Goal: Information Seeking & Learning: Compare options

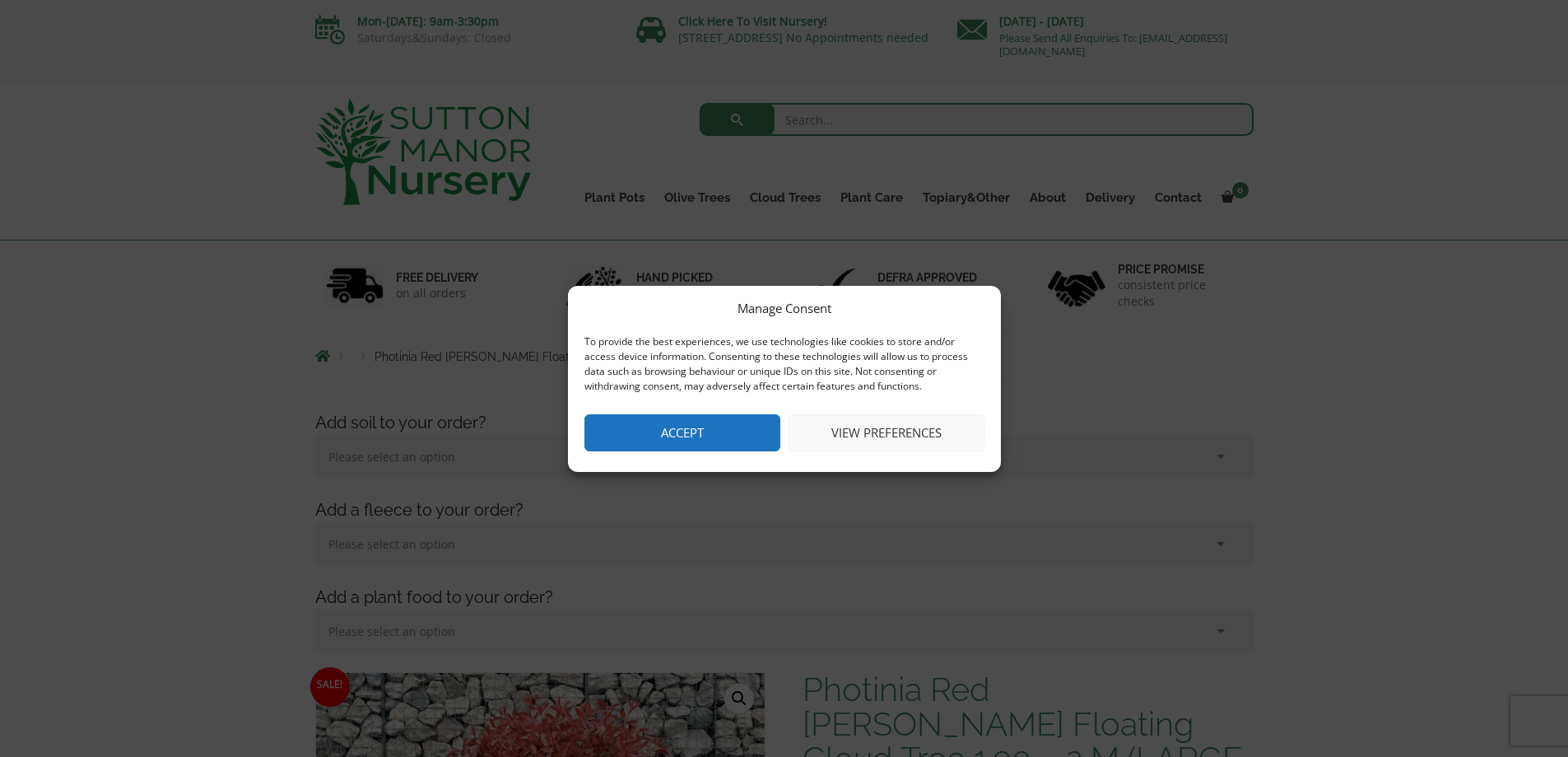
click at [727, 424] on button "Accept" at bounding box center [683, 433] width 196 height 37
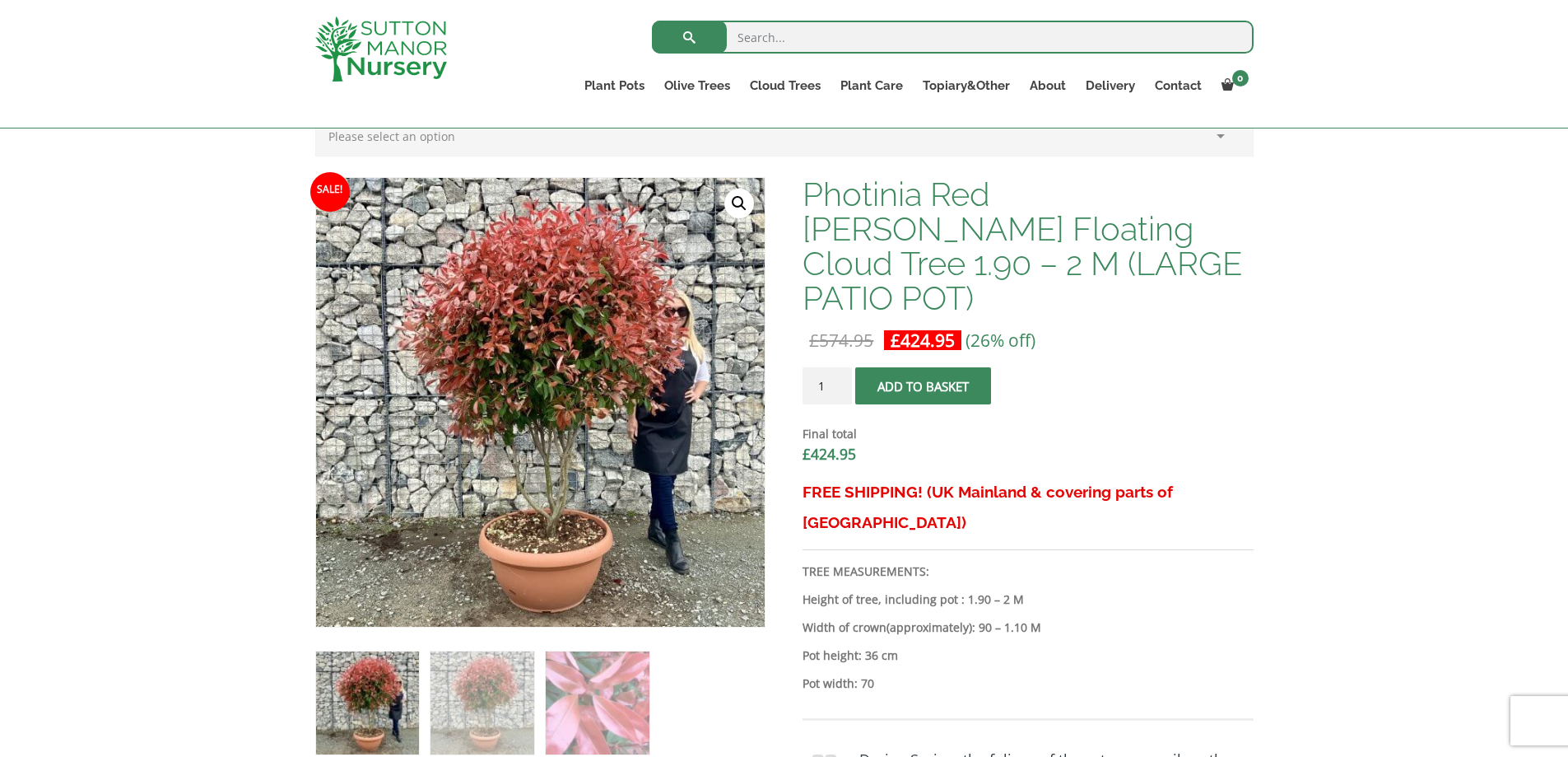
scroll to position [494, 0]
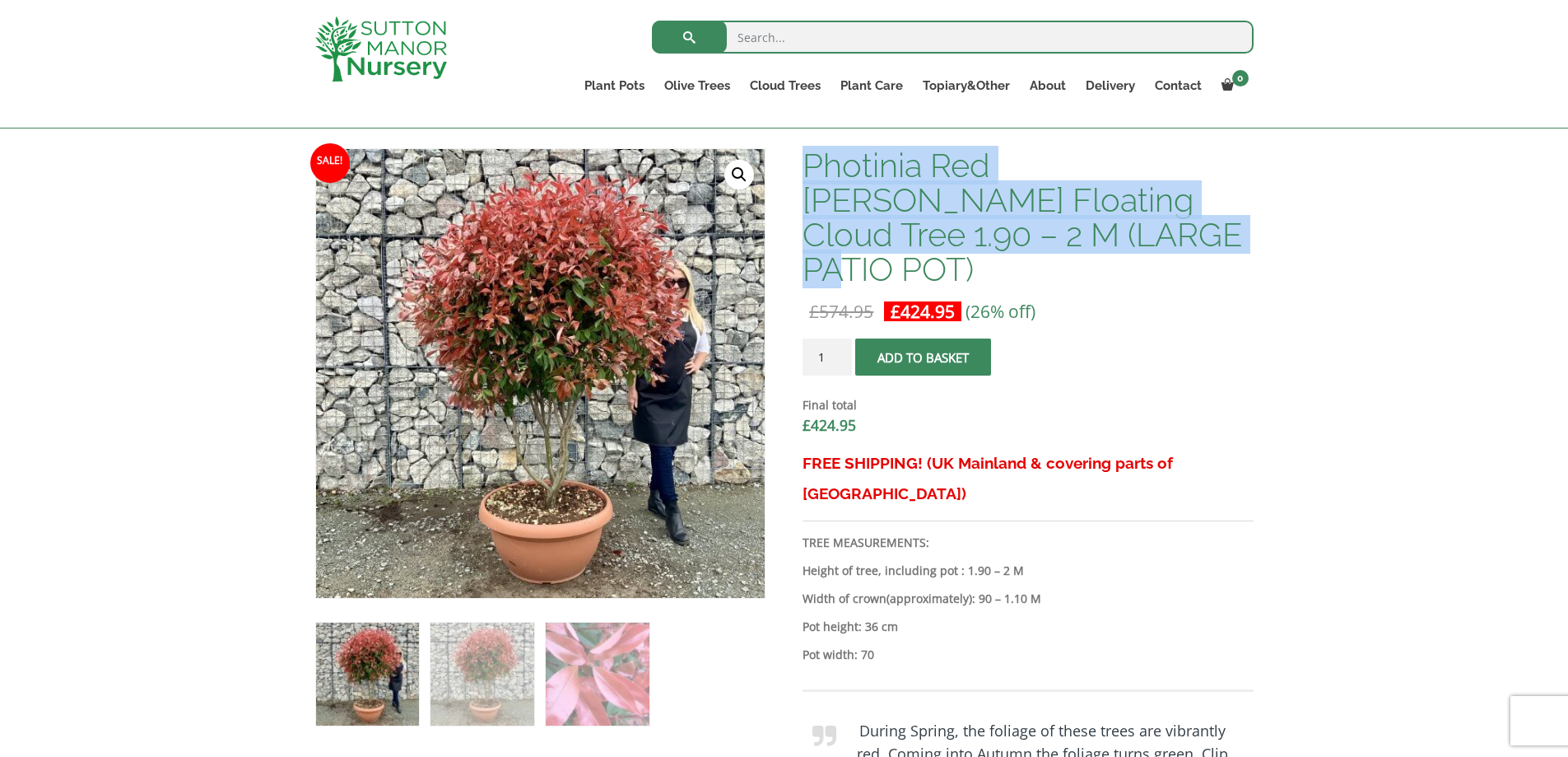
drag, startPoint x: 971, startPoint y: 231, endPoint x: 807, endPoint y: 165, distance: 176.8
click at [807, 165] on h1 "Photinia Red [PERSON_NAME] Floating Cloud Tree 1.90 – 2 M (LARGE PATIO POT)" at bounding box center [1027, 217] width 450 height 138
copy h1 "Photinia Red [PERSON_NAME] Floating Cloud Tree 1.90 – 2 M (LARGE PATIO POT)"
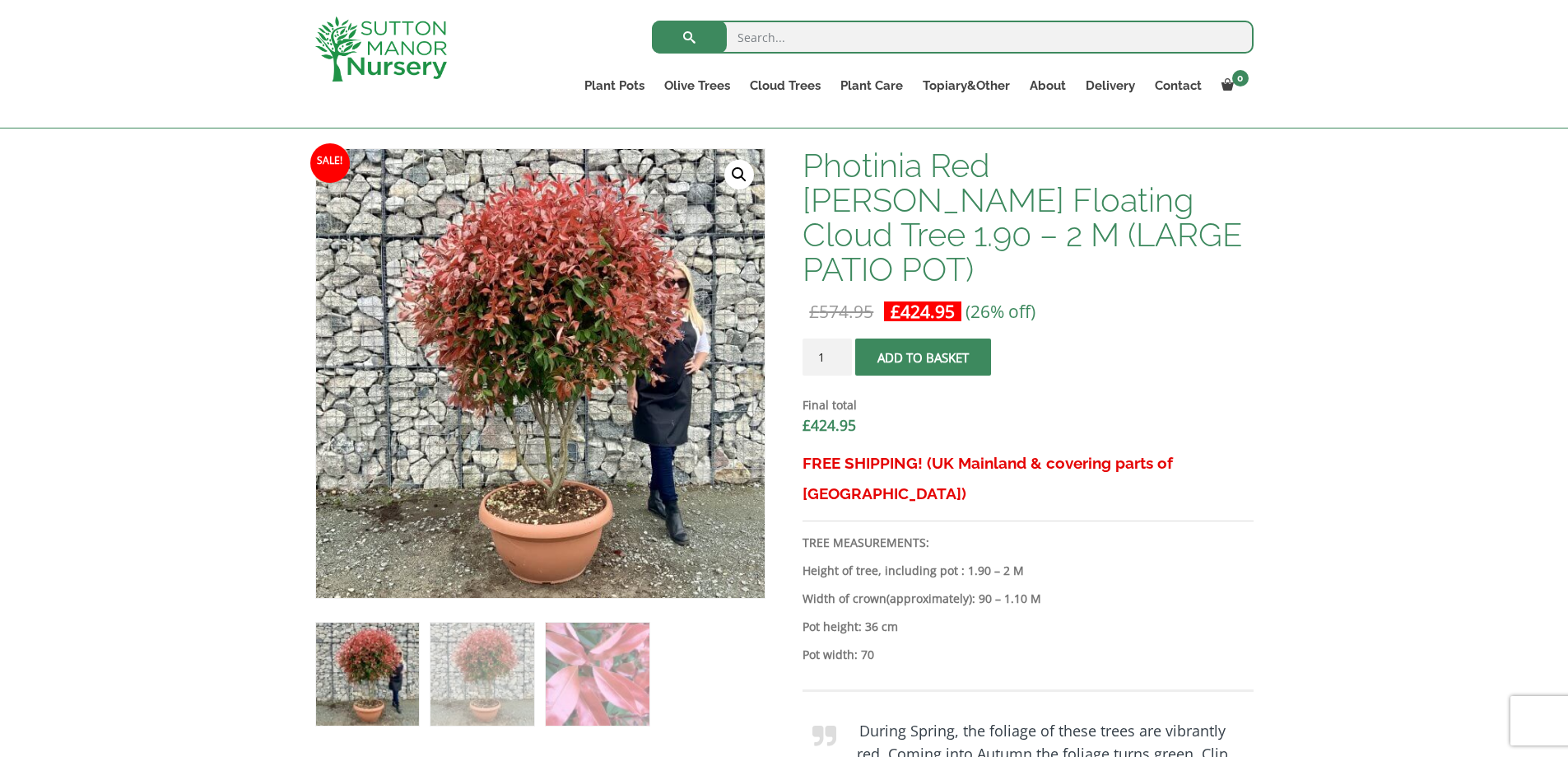
click at [847, 38] on input "search" at bounding box center [952, 37] width 601 height 33
paste input "Photinia Red [PERSON_NAME] Floating Cloud Tree 1.90 – 2 M (LARGE PATIO POT)"
type input "Photinia Red [PERSON_NAME] Floating Cloud Tree 1.90 – 2 M (LARGE PATIO POT)"
click at [652, 21] on button "submit" at bounding box center [689, 37] width 75 height 33
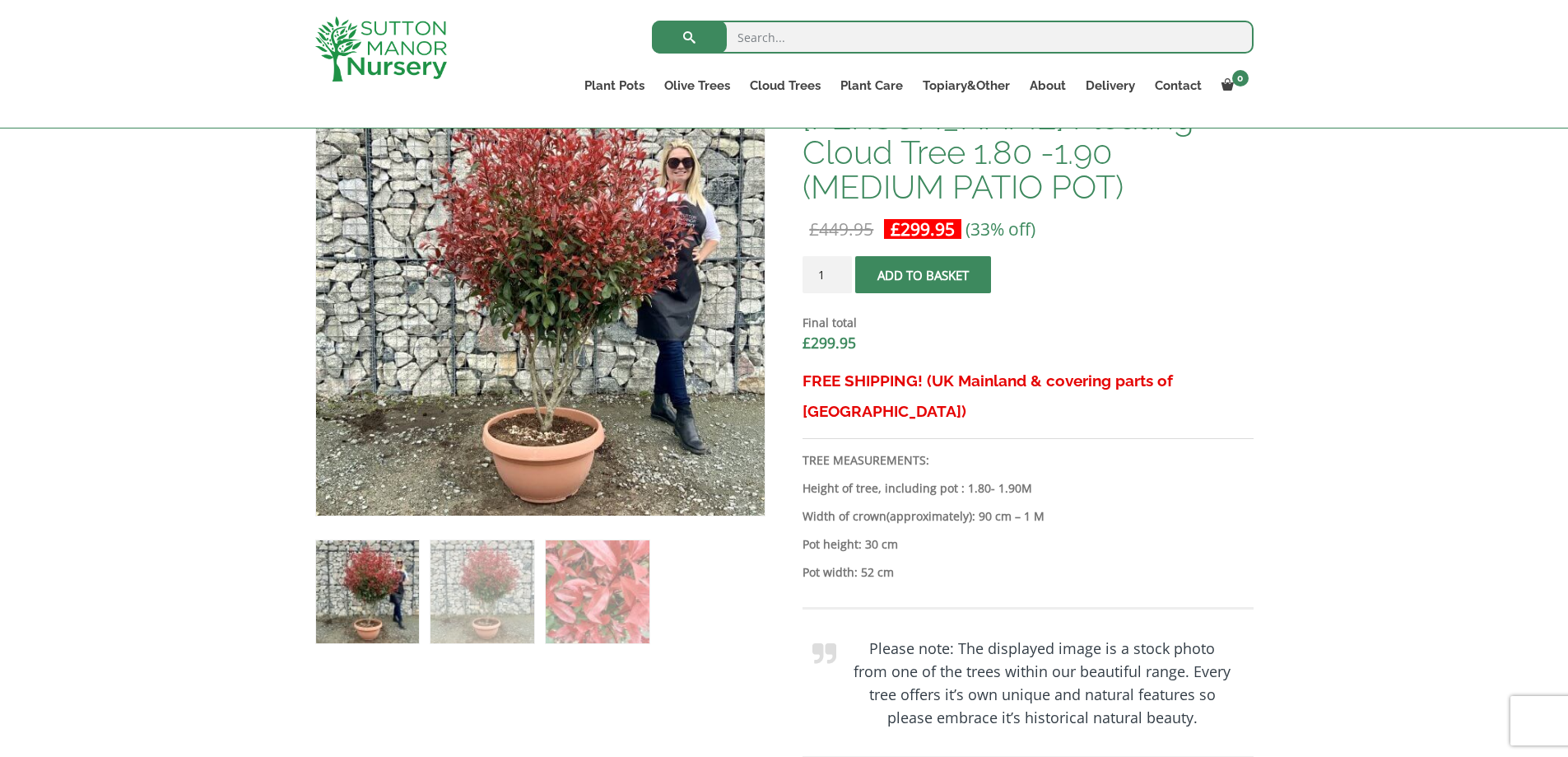
scroll to position [494, 0]
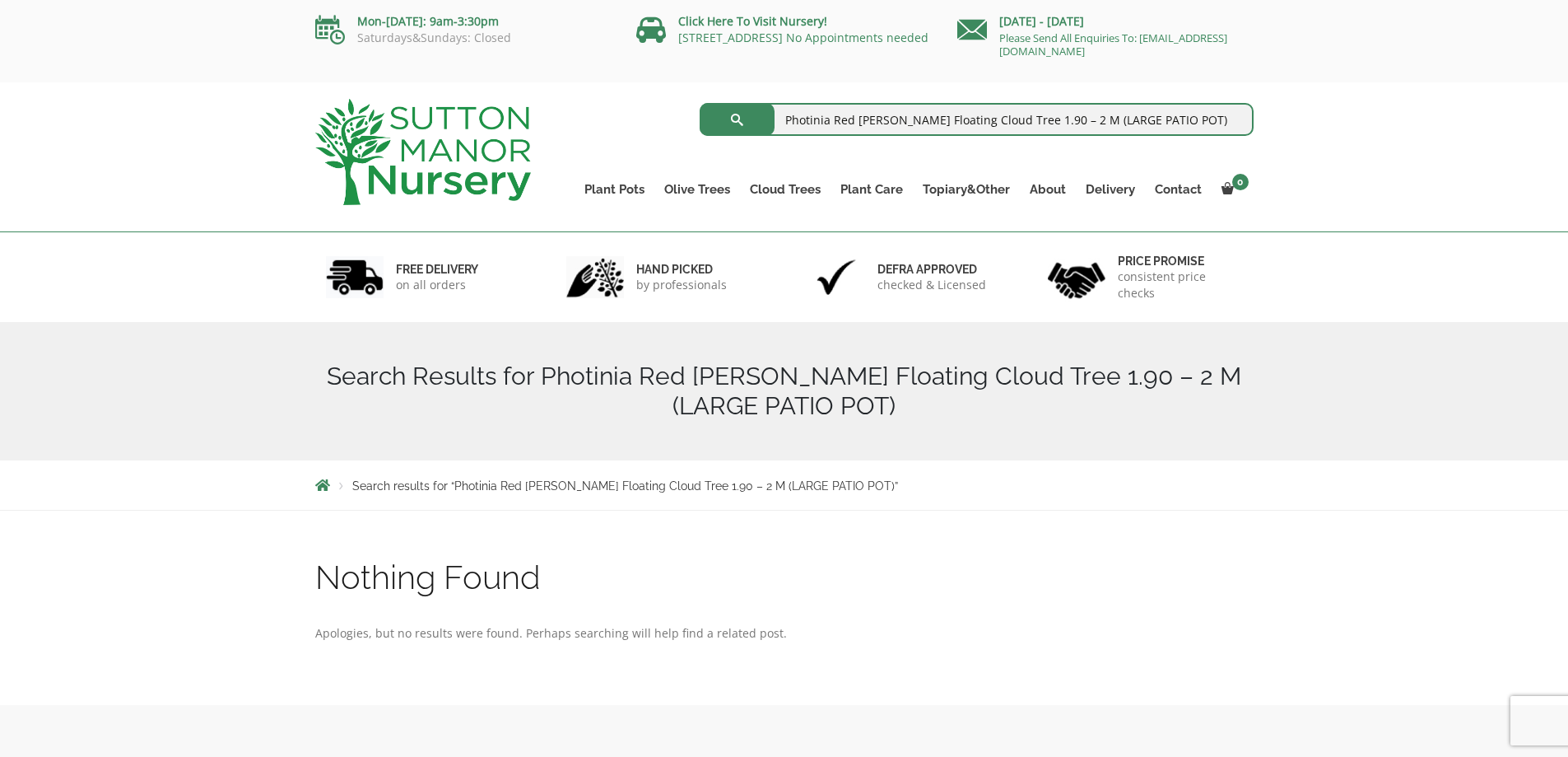
drag, startPoint x: 1173, startPoint y: 115, endPoint x: 1054, endPoint y: 106, distance: 119.3
click at [1054, 106] on input "Photinia Red [PERSON_NAME] Floating Cloud Tree 1.90 – 2 M (LARGE PATIO POT)" at bounding box center [976, 120] width 553 height 33
type input "Photinia Red Robin Floating Cloud Tree 1.90 – 2 M"
click at [700, 103] on button "submit" at bounding box center [737, 120] width 75 height 33
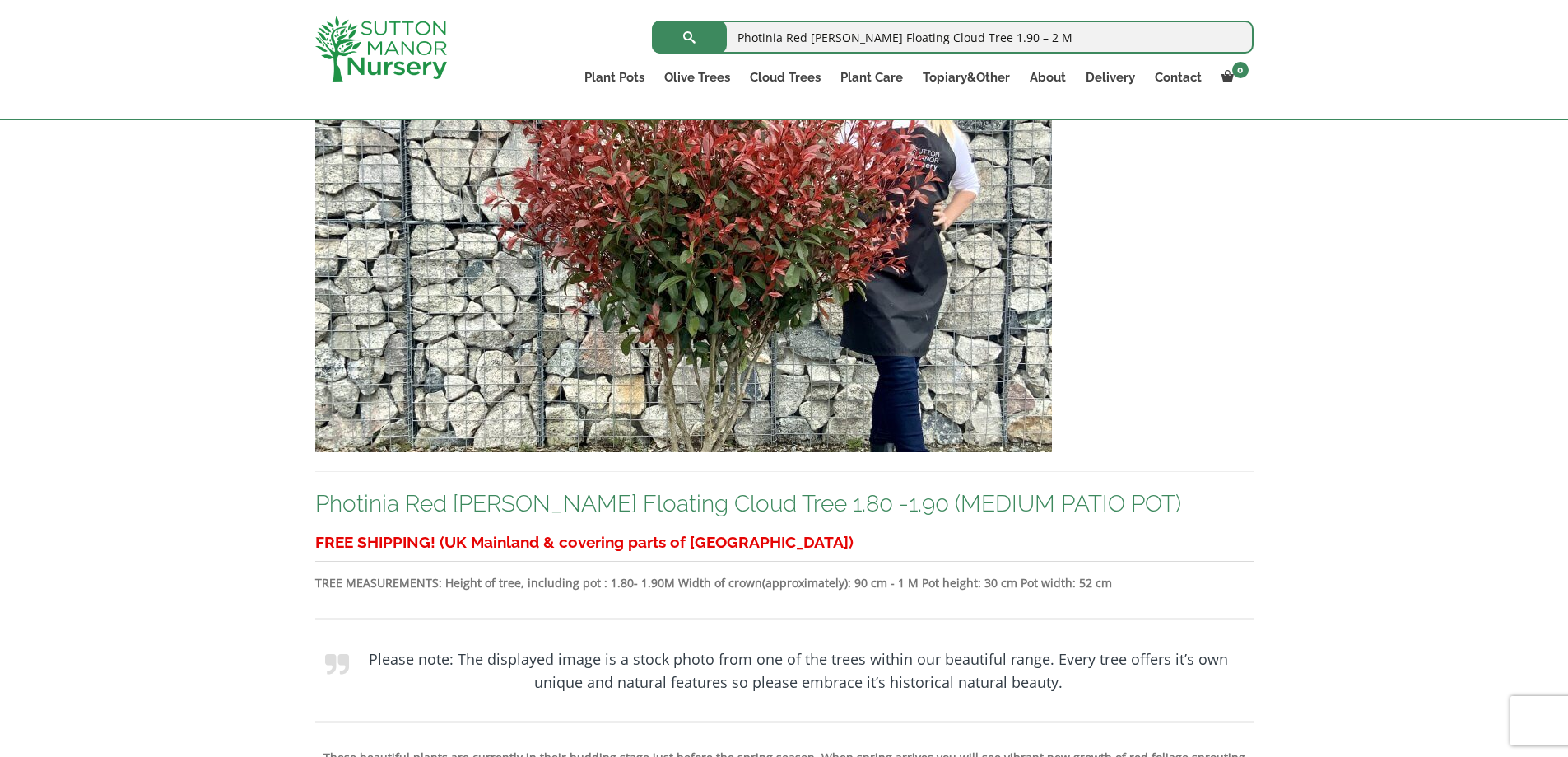
drag, startPoint x: 497, startPoint y: 504, endPoint x: 308, endPoint y: 452, distance: 196.0
click at [497, 504] on link "Photinia Red Robin Floating Cloud Tree 1.80 -1.90 (MEDIUM PATIO POT)" at bounding box center [748, 504] width 865 height 27
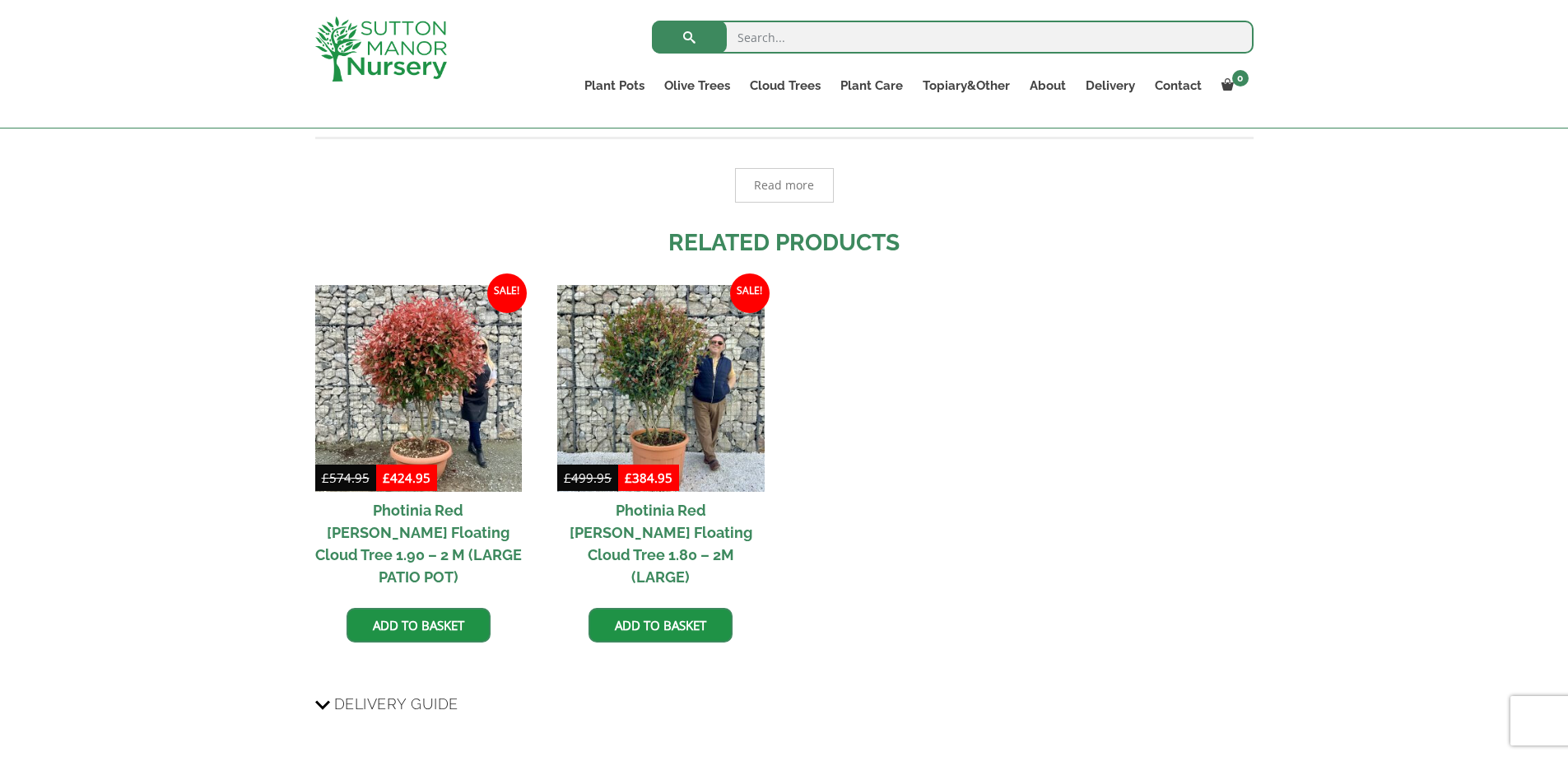
scroll to position [1774, 0]
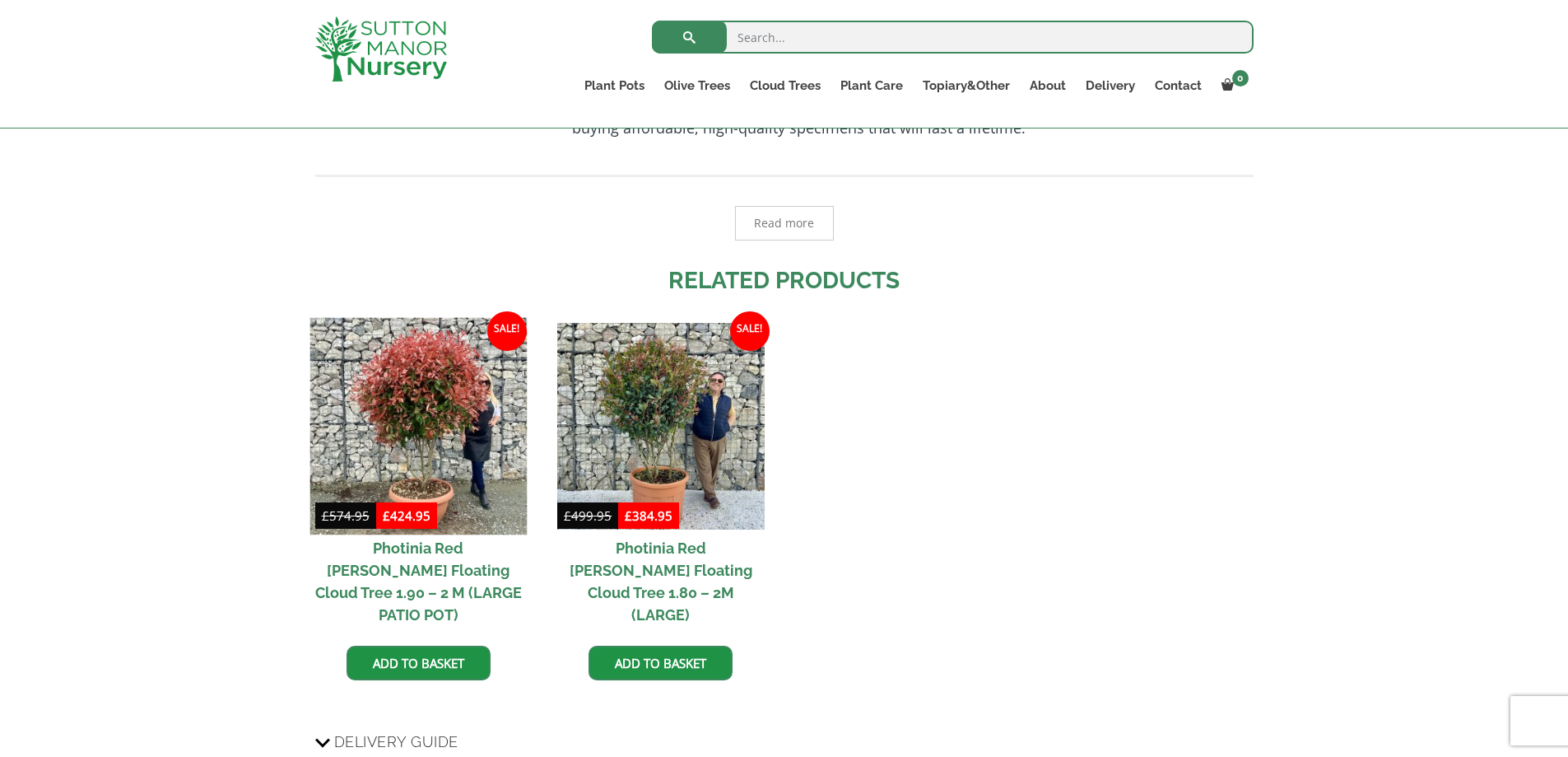
click at [394, 360] on img at bounding box center [417, 426] width 217 height 217
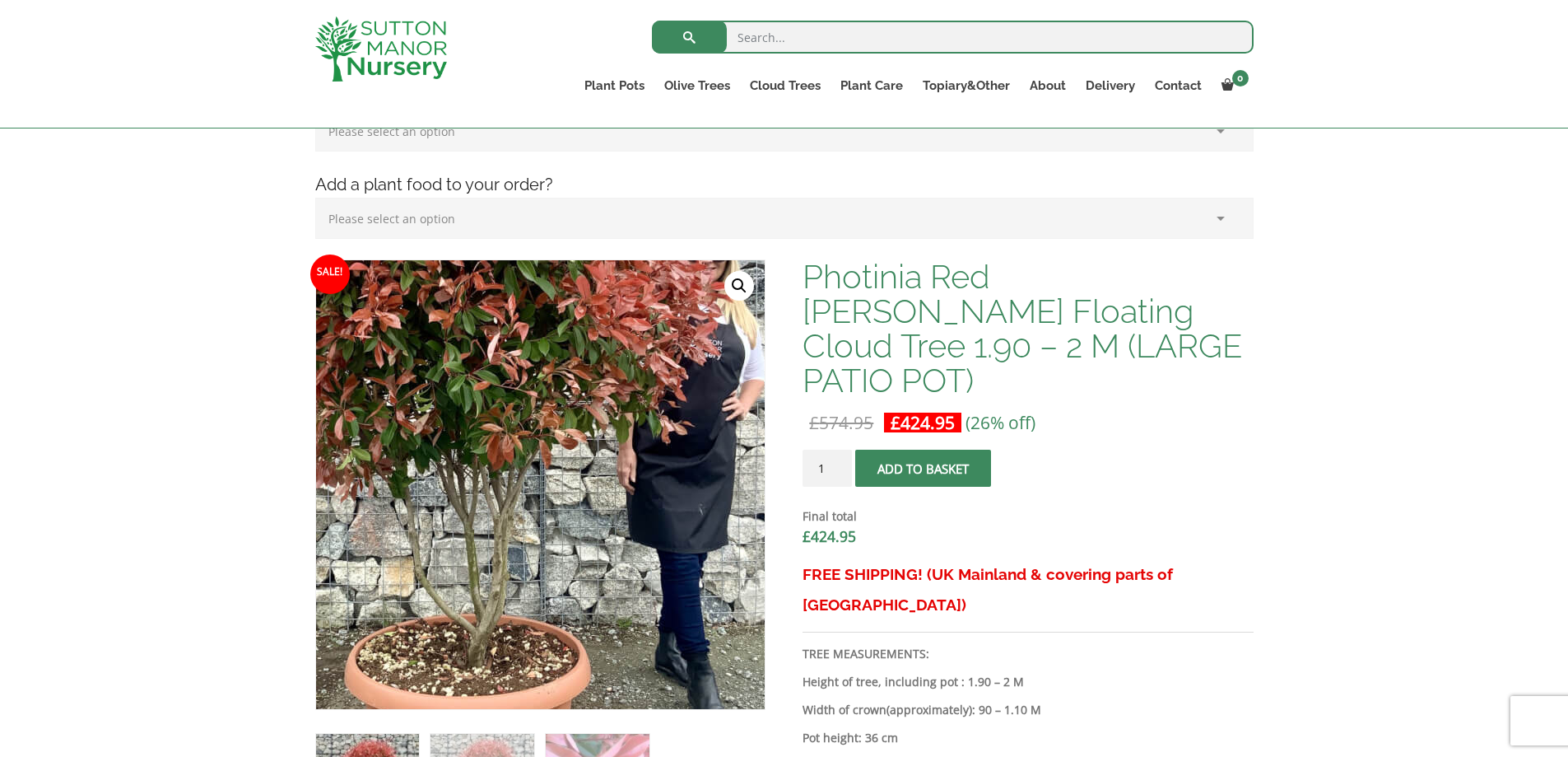
scroll to position [411, 0]
